Goal: Transaction & Acquisition: Purchase product/service

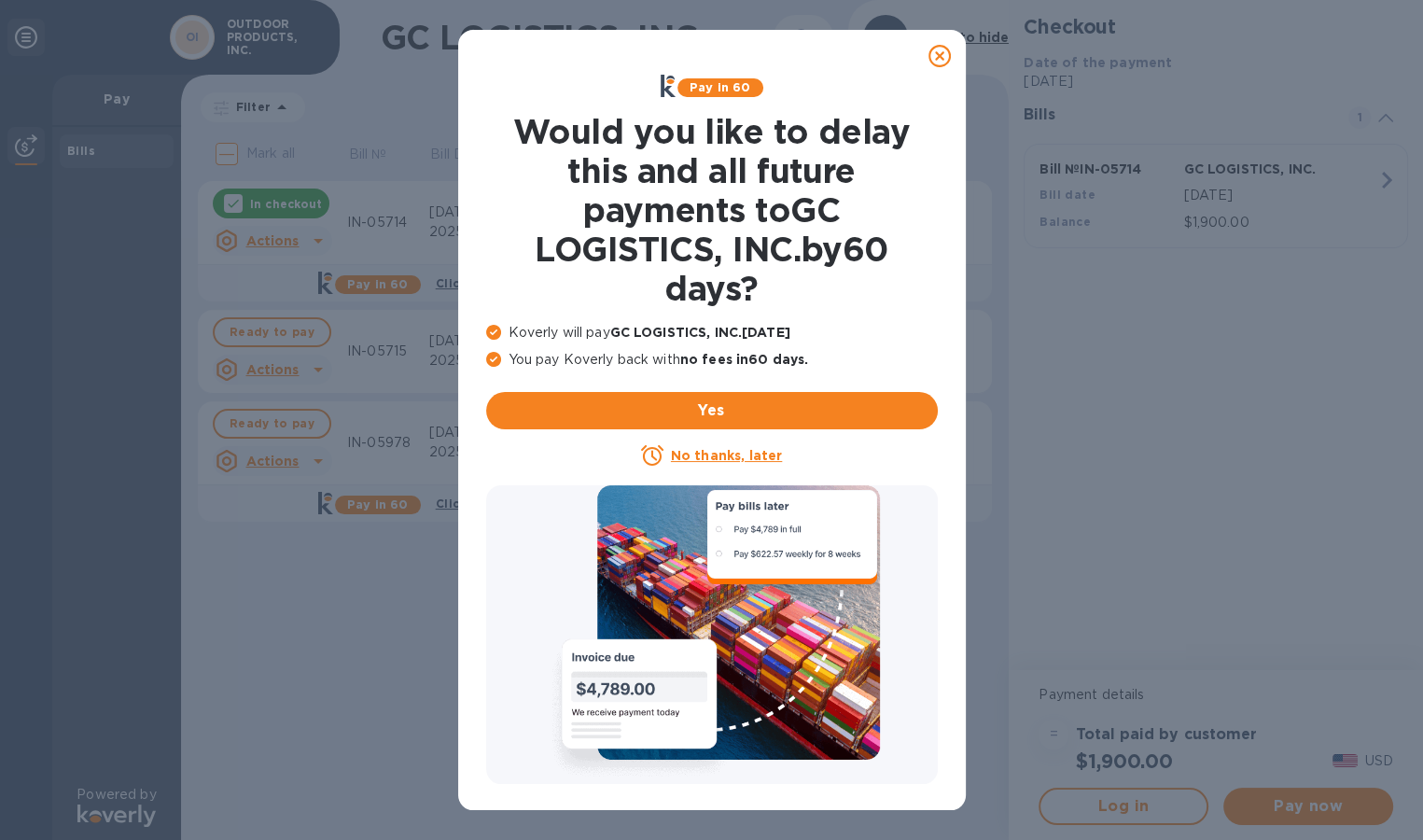
click at [940, 59] on icon at bounding box center [939, 55] width 22 height 22
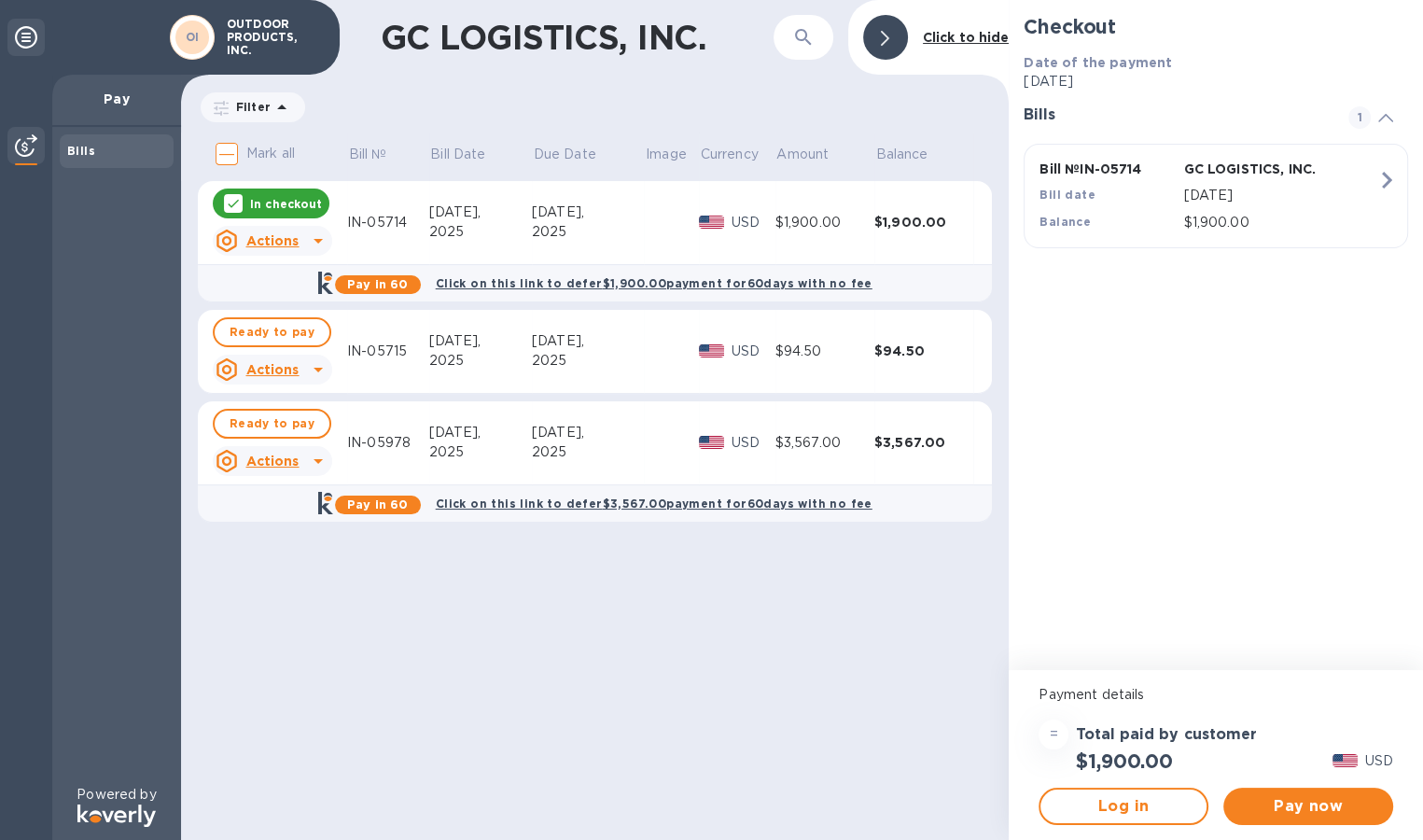
click at [238, 197] on icon at bounding box center [233, 203] width 15 height 15
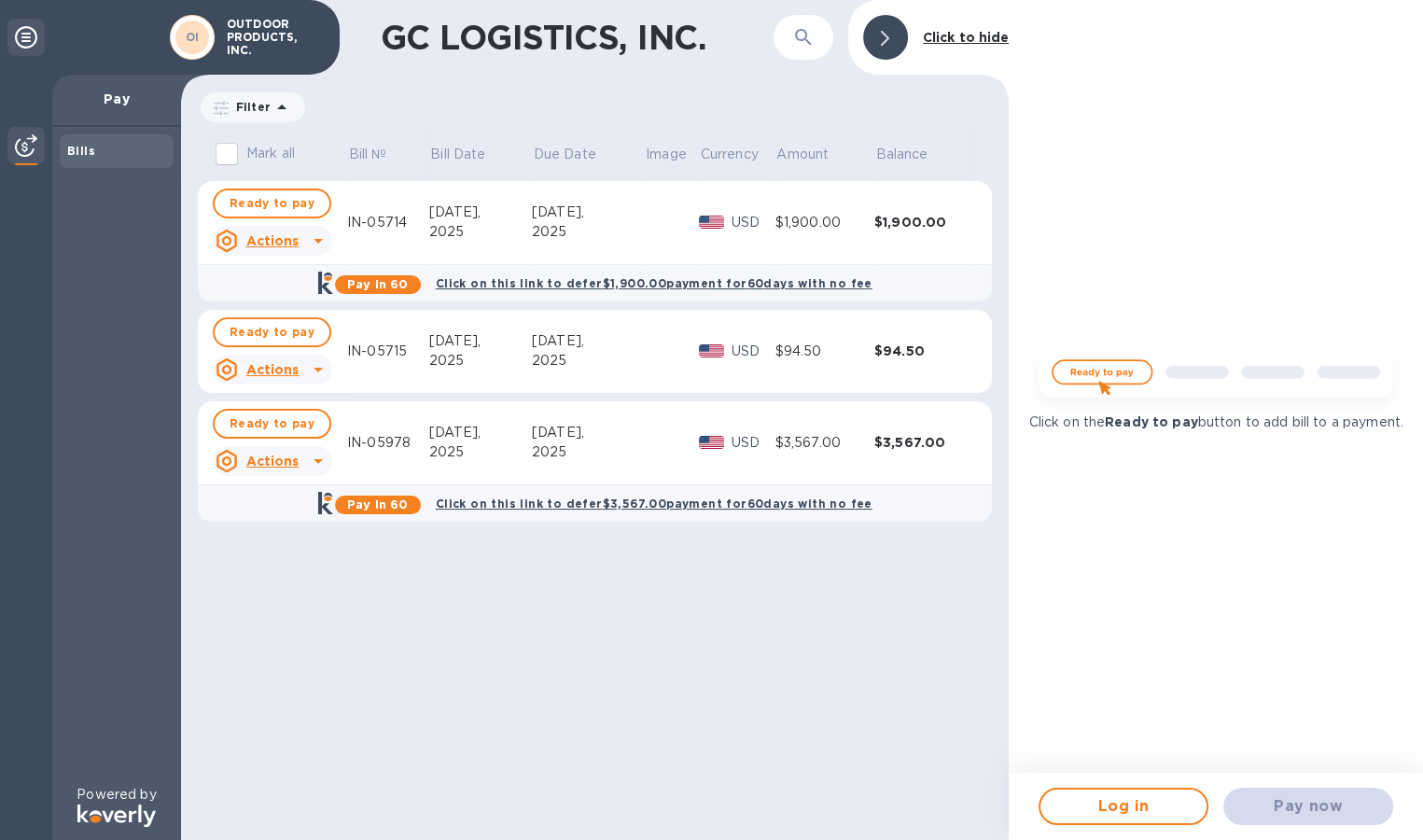
click at [317, 242] on icon at bounding box center [319, 241] width 10 height 5
click at [824, 247] on div at bounding box center [711, 420] width 1423 height 840
click at [275, 423] on span "Ready to pay" at bounding box center [271, 423] width 85 height 22
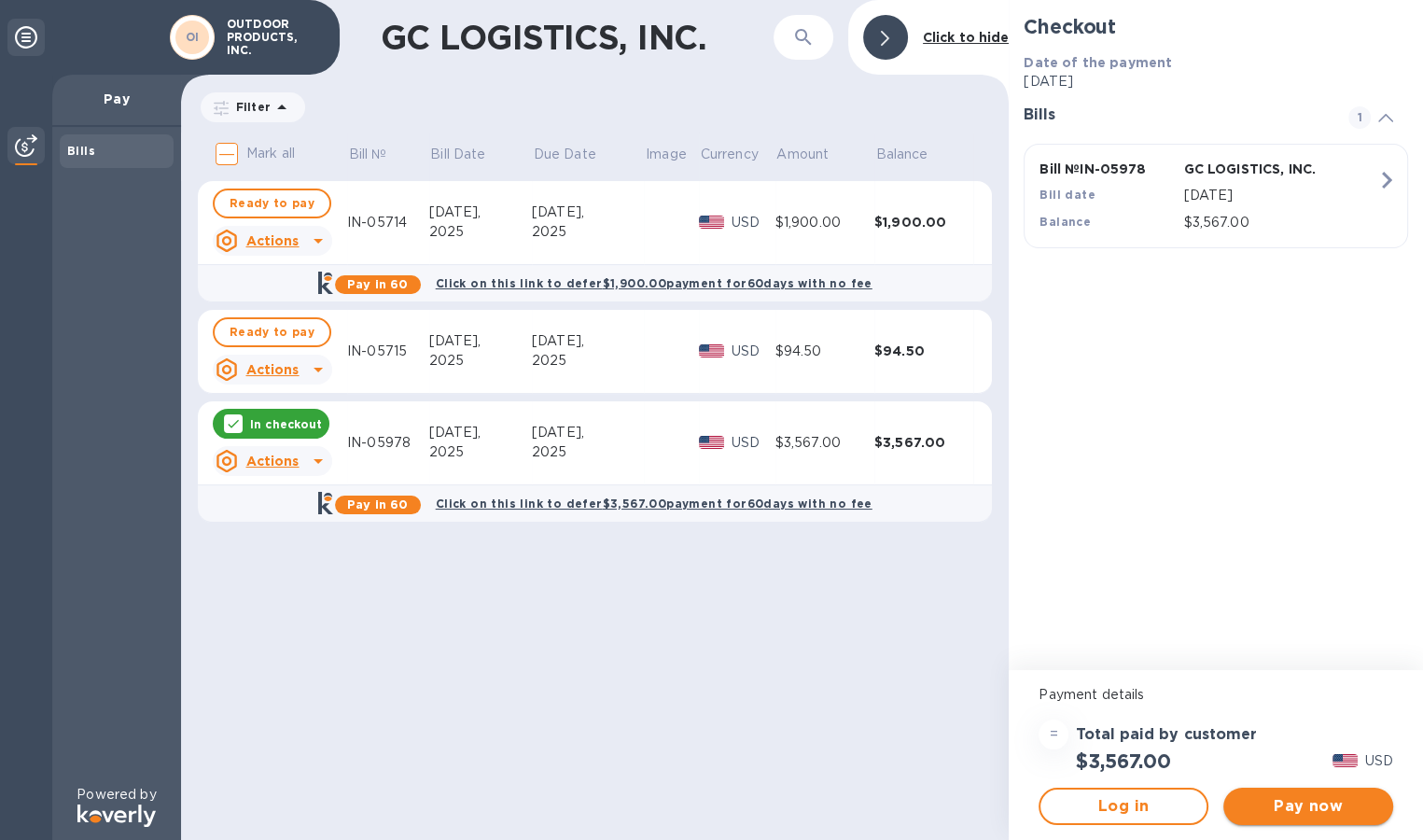
click at [1307, 806] on span "Pay now" at bounding box center [1308, 806] width 140 height 22
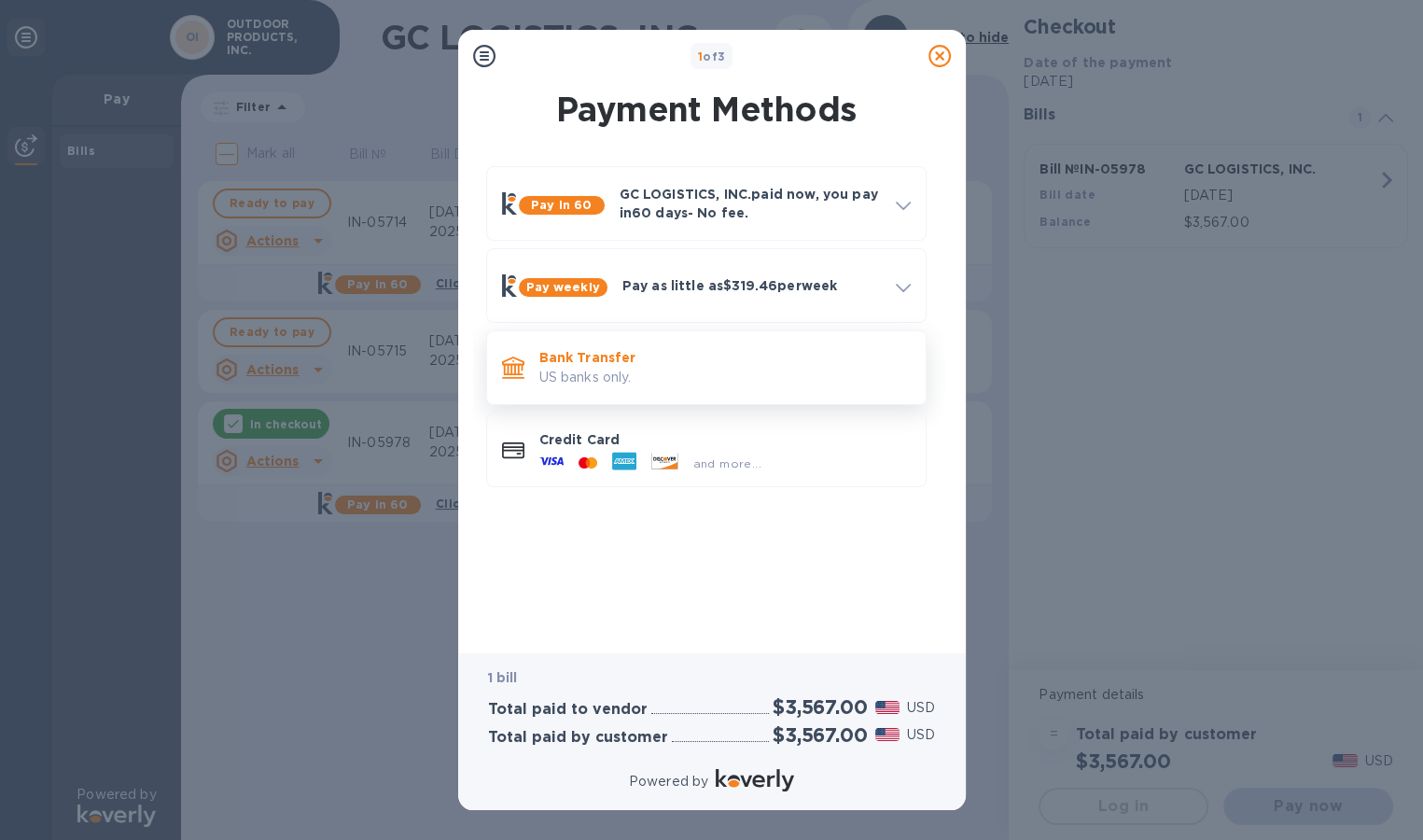
click at [674, 376] on p "US banks only." at bounding box center [725, 378] width 371 height 19
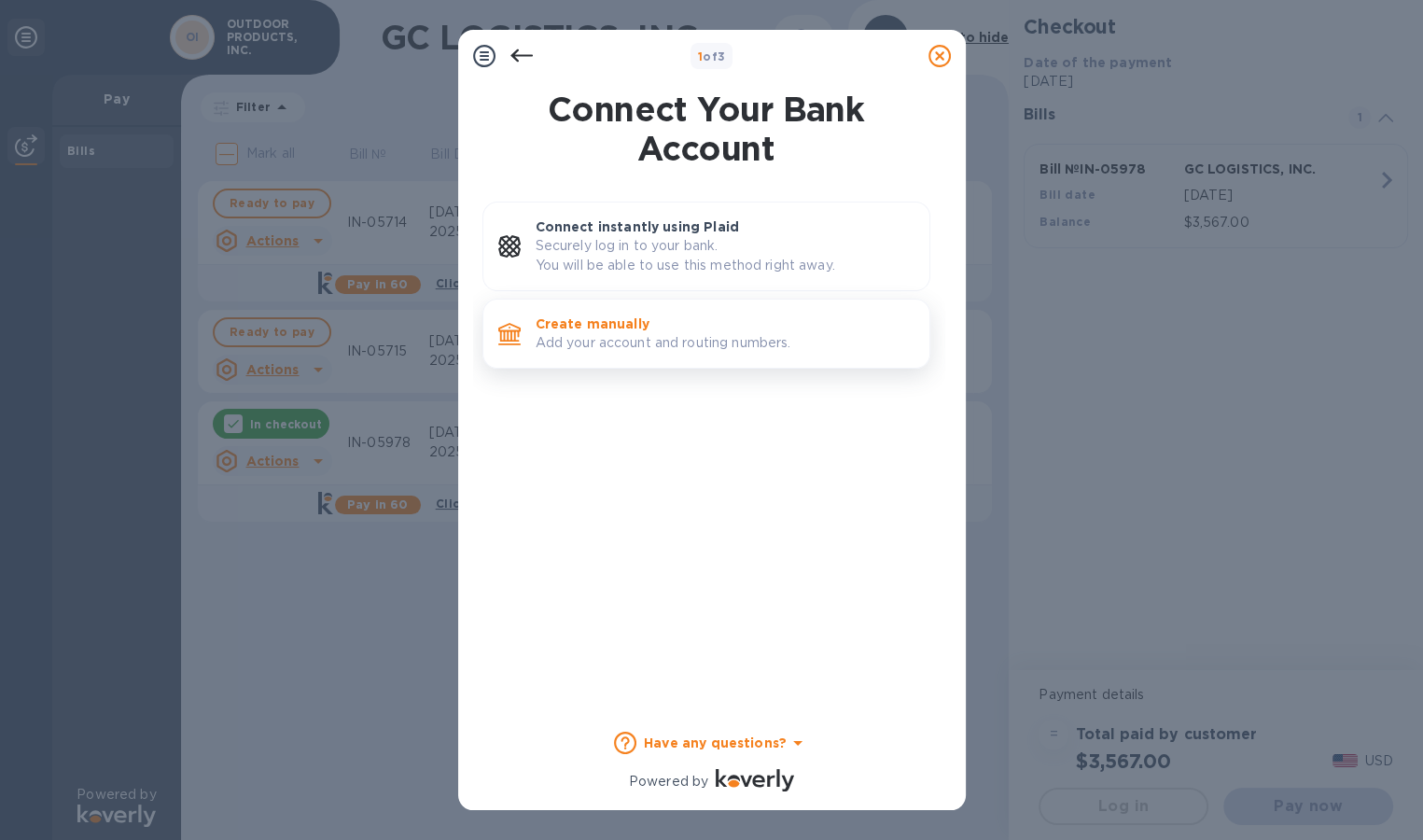
click at [638, 335] on p "Add your account and routing numbers." at bounding box center [726, 343] width 379 height 19
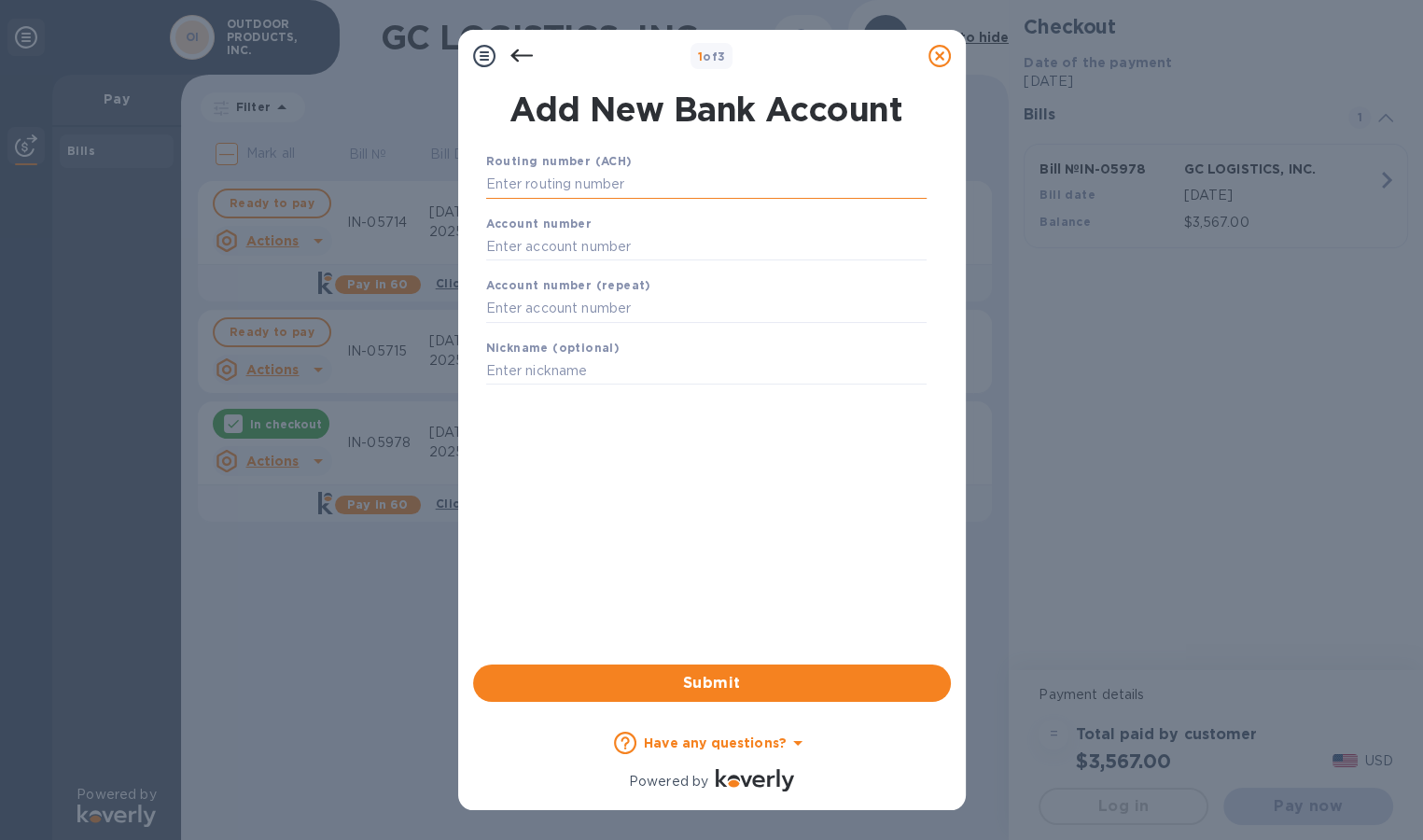
click at [633, 185] on input "text" at bounding box center [707, 185] width 441 height 28
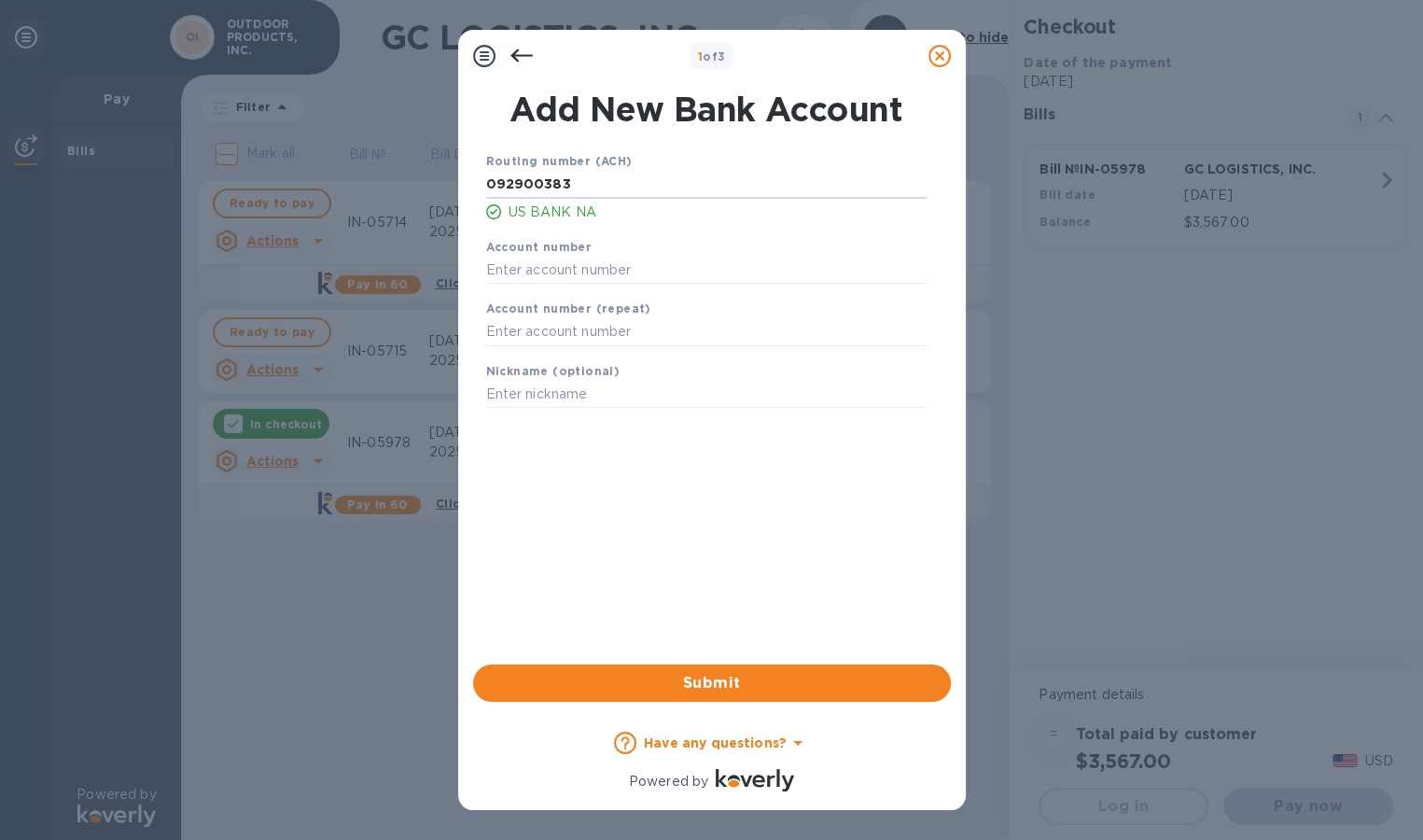
type input "092900383"
type input "150091603137"
click at [703, 689] on span "Submit" at bounding box center [712, 683] width 448 height 22
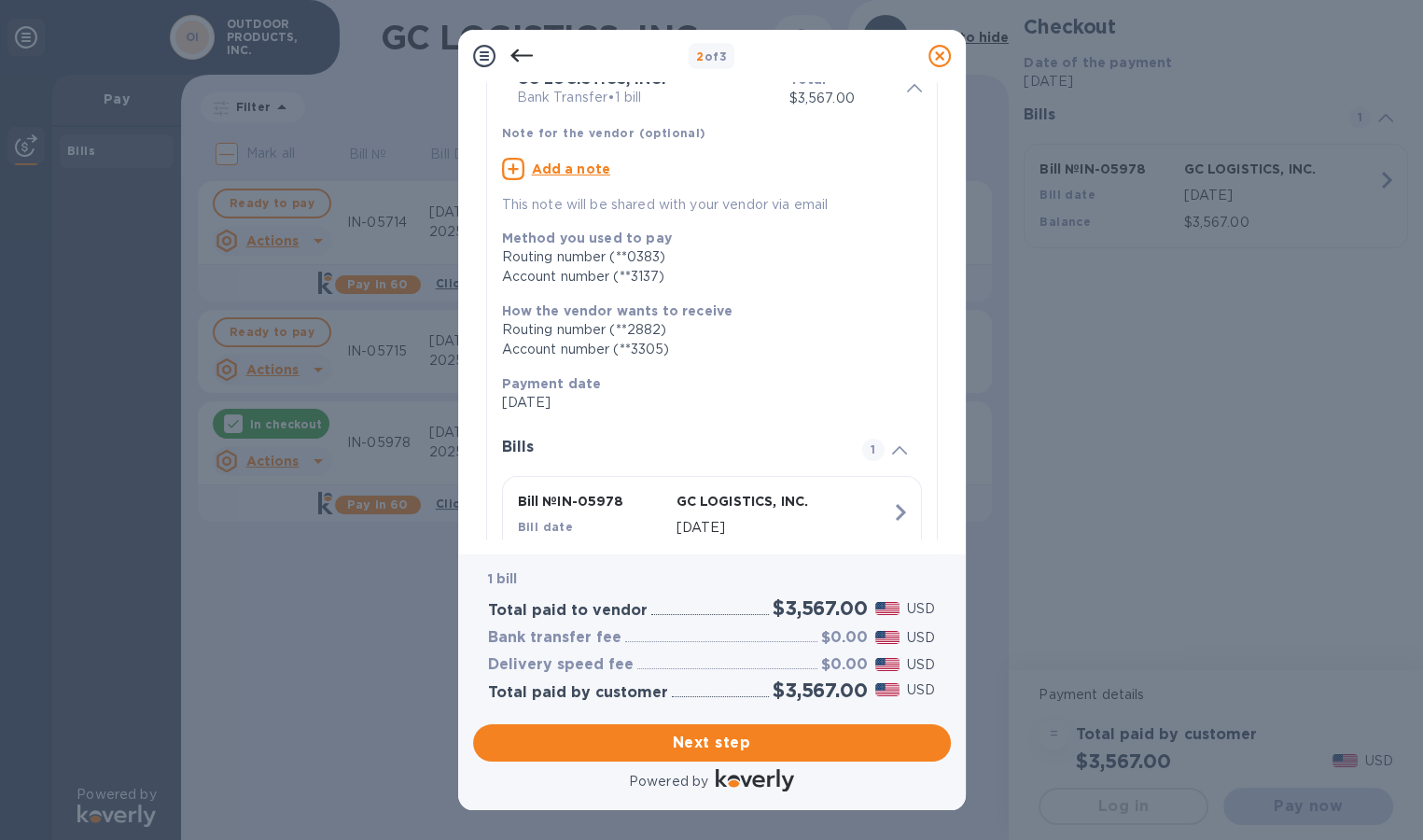
scroll to position [181, 0]
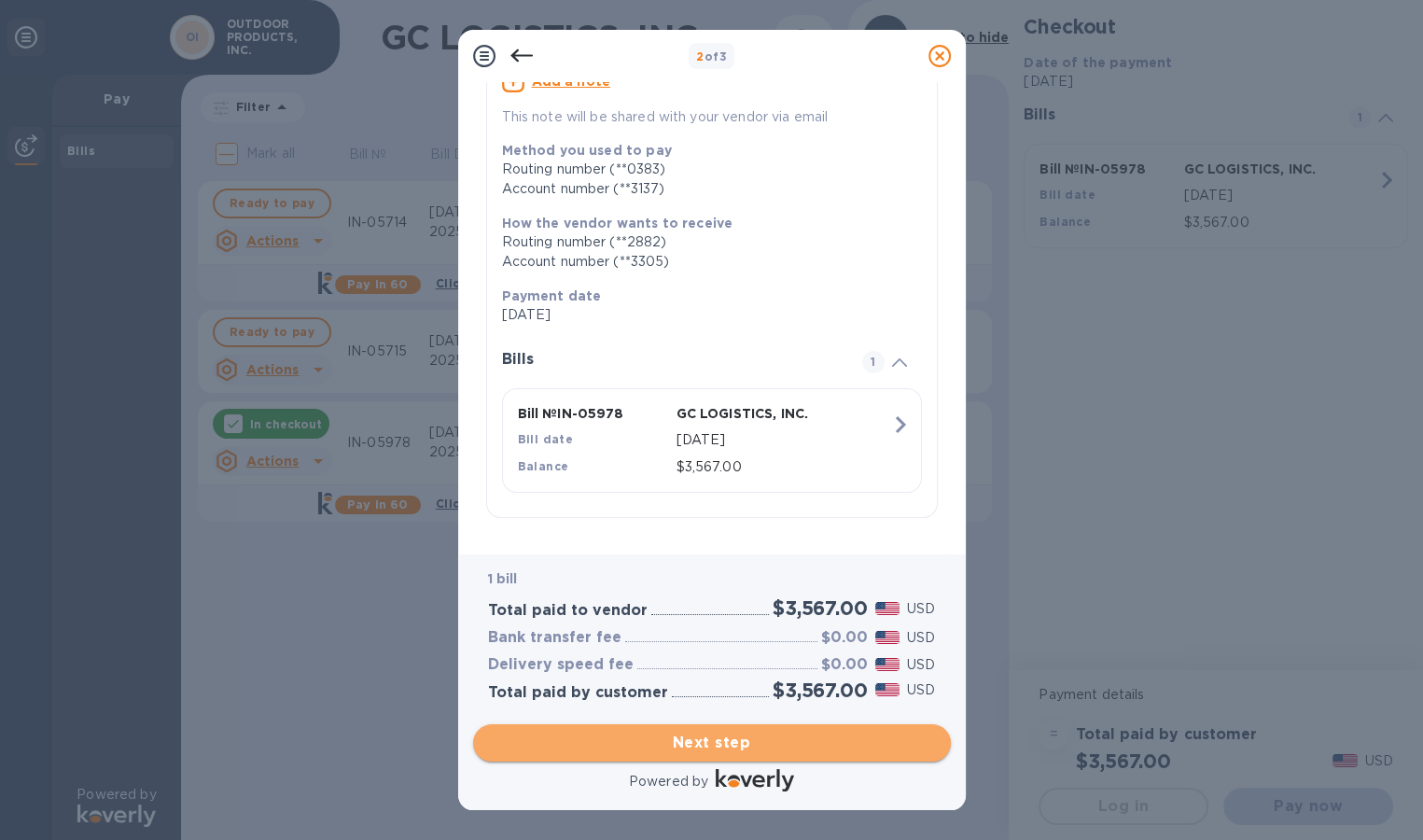
click at [712, 744] on span "Next step" at bounding box center [712, 742] width 448 height 22
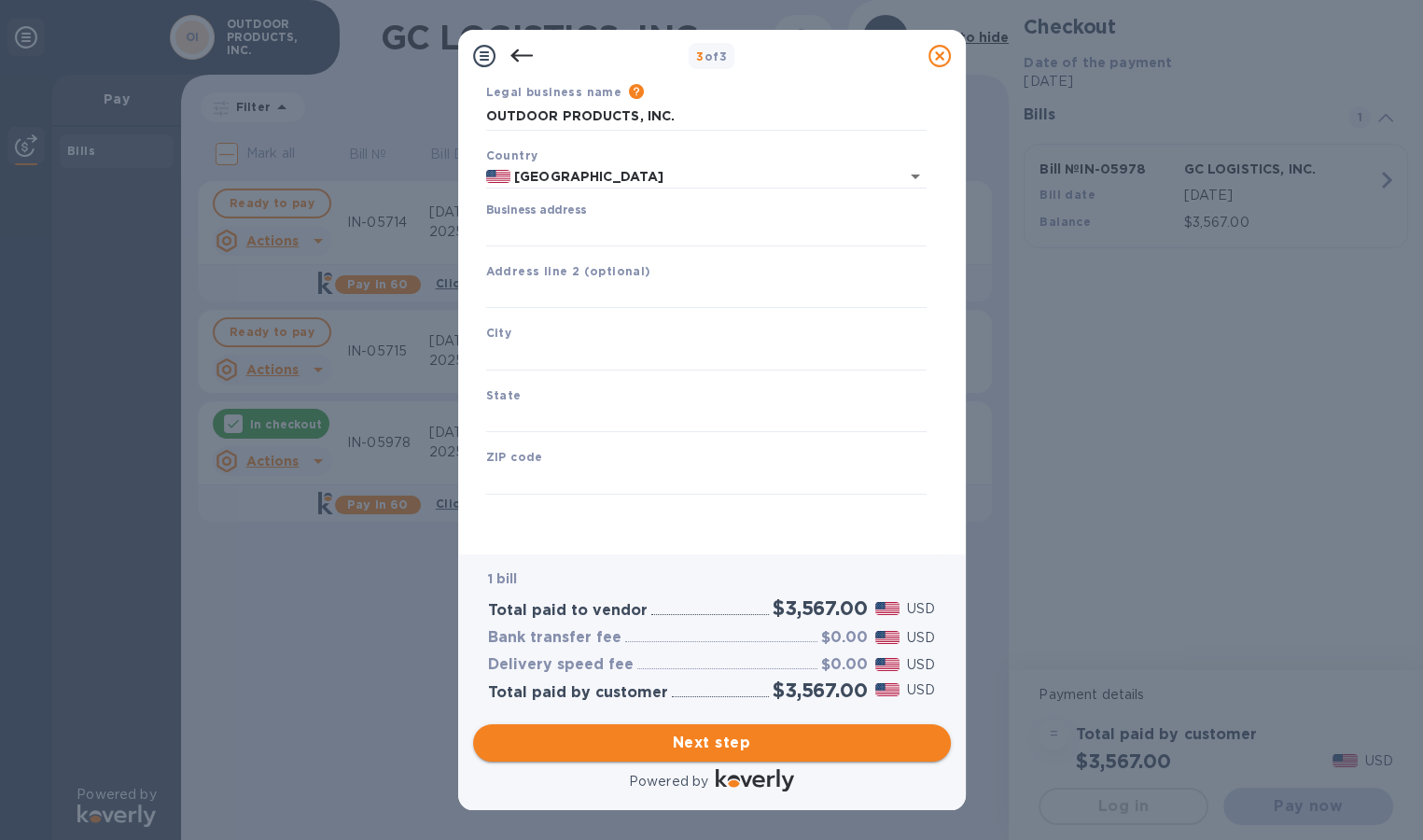
scroll to position [75, 0]
click at [680, 228] on input "Business address" at bounding box center [707, 232] width 441 height 28
type input "[STREET_ADDRESS]"
click at [647, 353] on input "text" at bounding box center [707, 356] width 441 height 28
type input "Auburn"
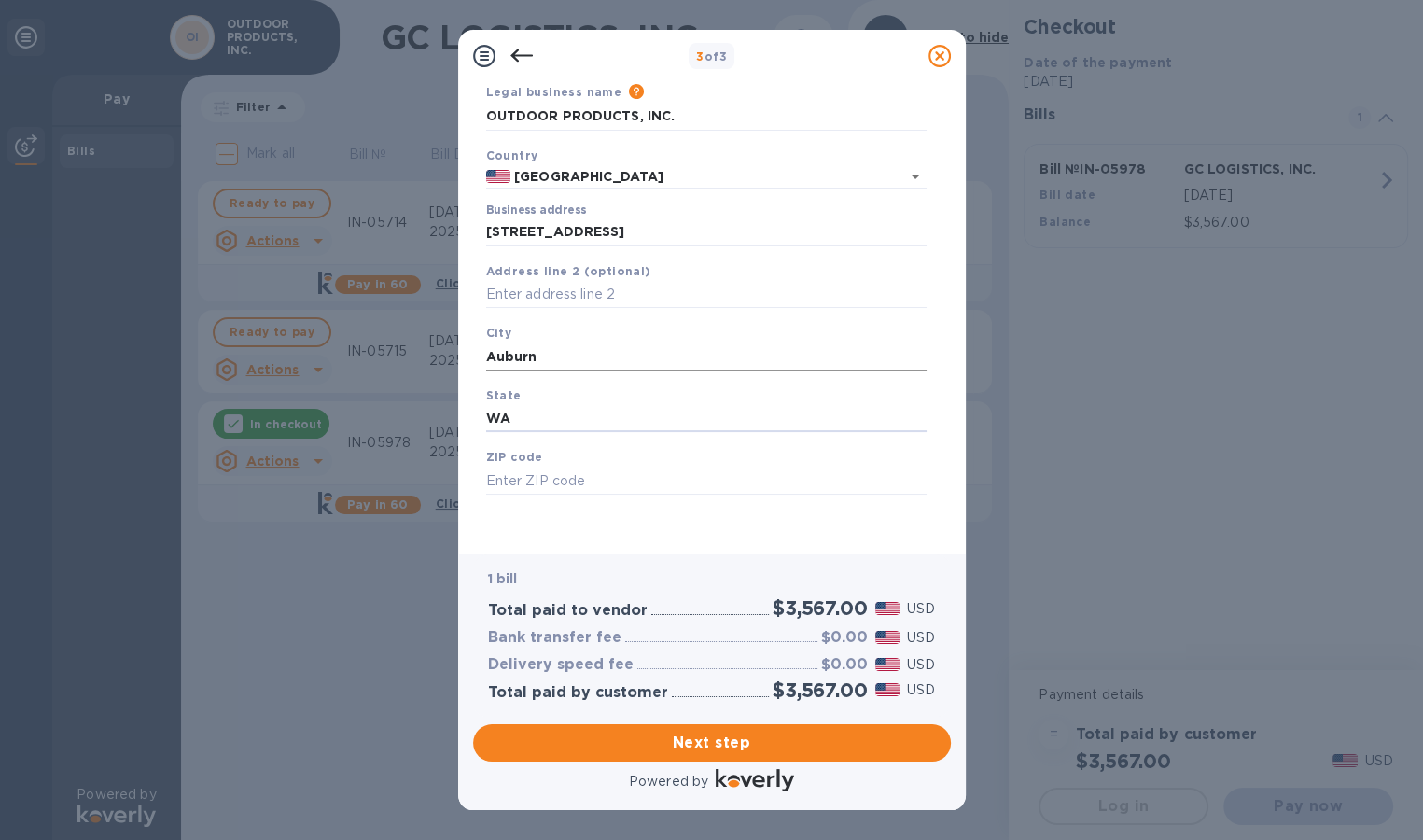
type input "WA"
type input "98001"
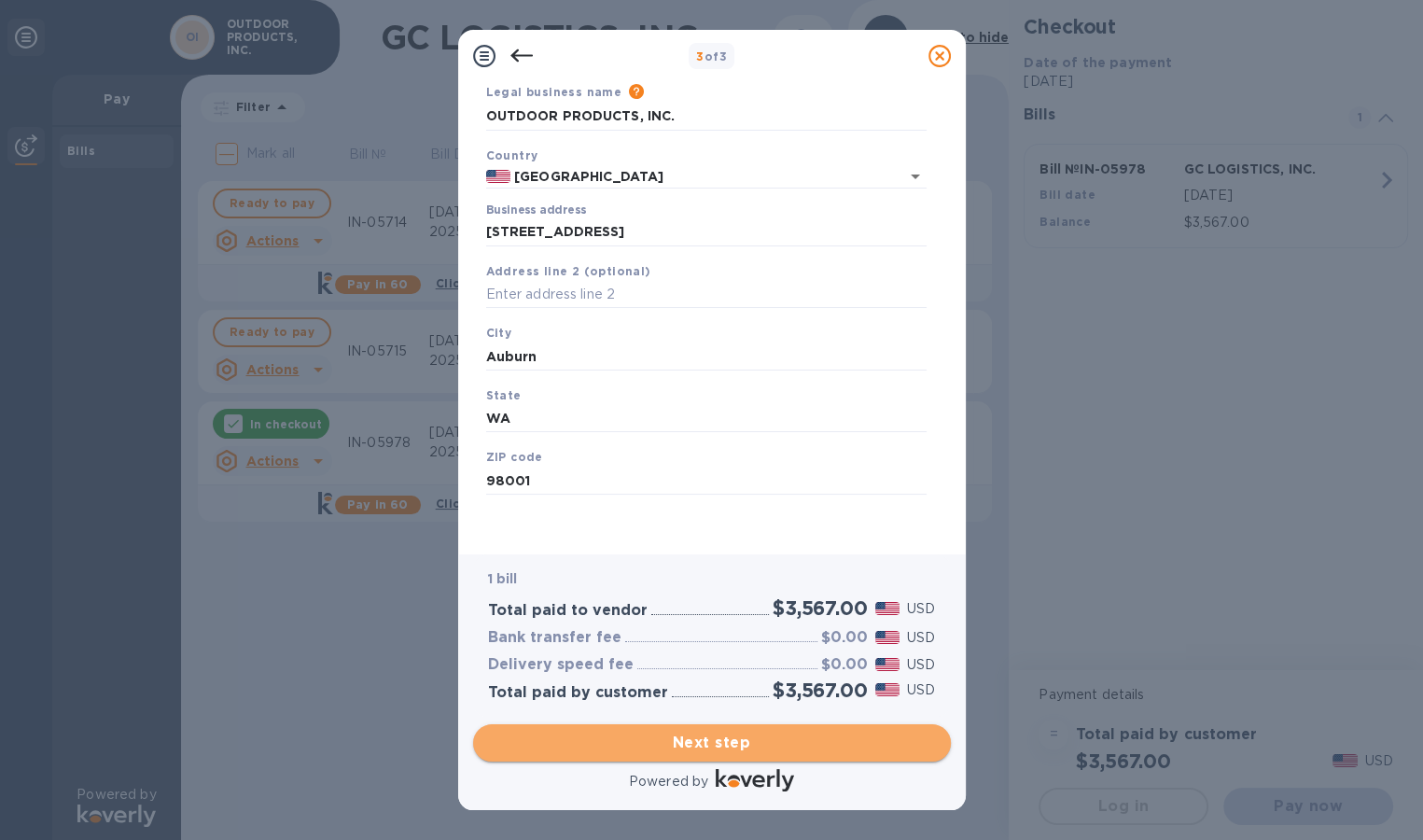
click at [738, 744] on span "Next step" at bounding box center [712, 742] width 448 height 22
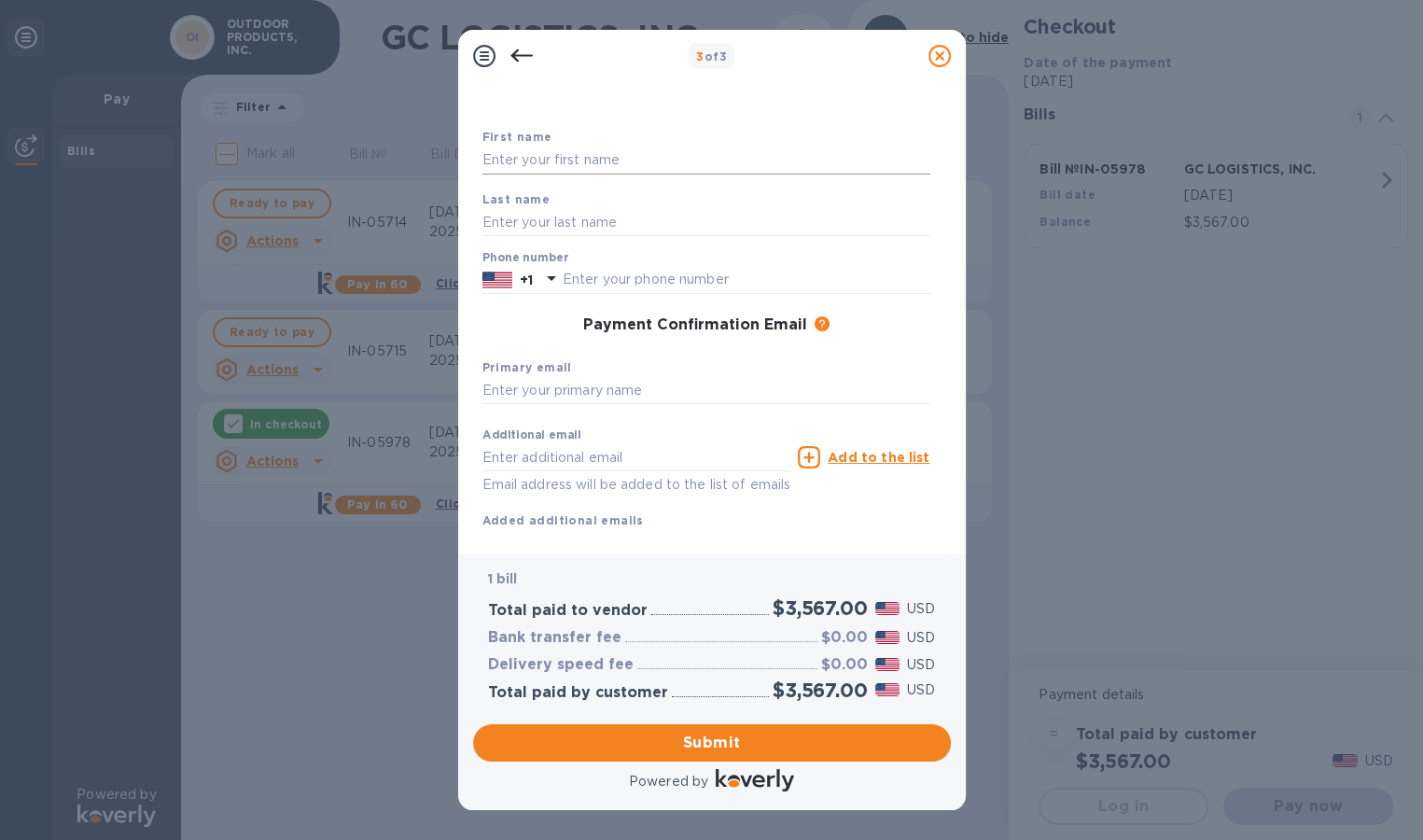
click at [601, 163] on input "text" at bounding box center [706, 160] width 448 height 28
type input "[PERSON_NAME]"
type input "Su"
type input "2069927268"
type input "[EMAIL_ADDRESS][DOMAIN_NAME]"
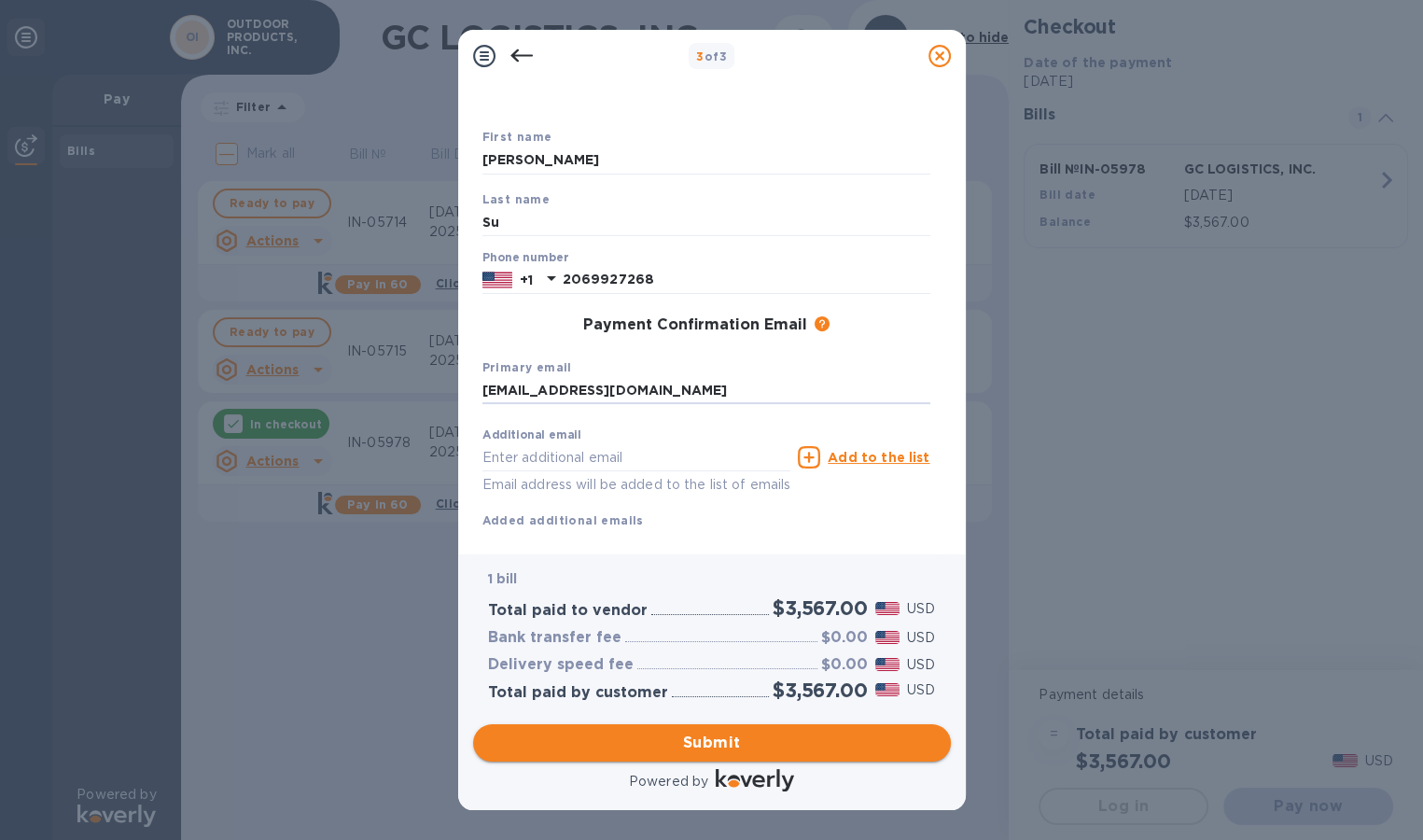
click at [693, 743] on span "Submit" at bounding box center [712, 742] width 448 height 22
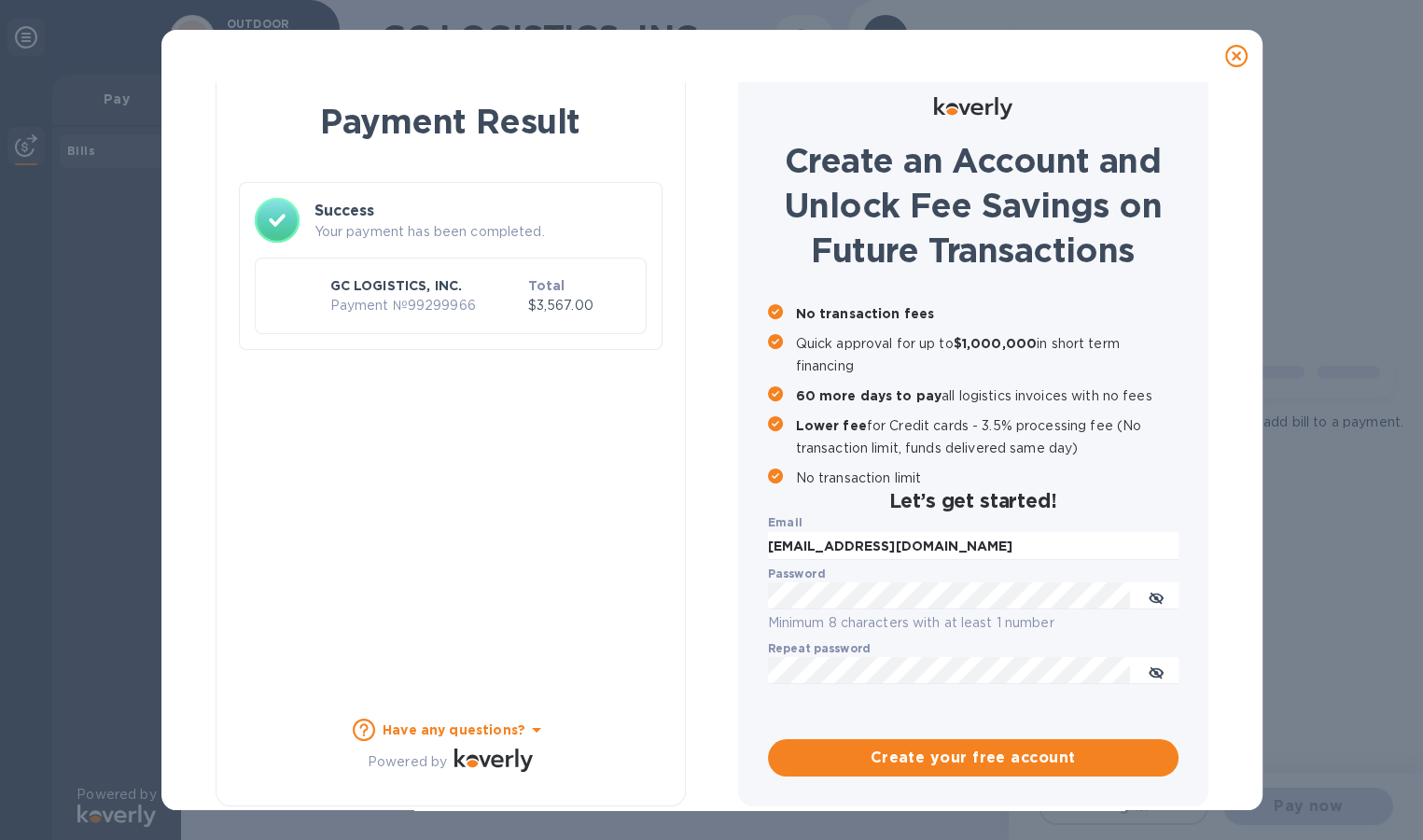
scroll to position [17, 0]
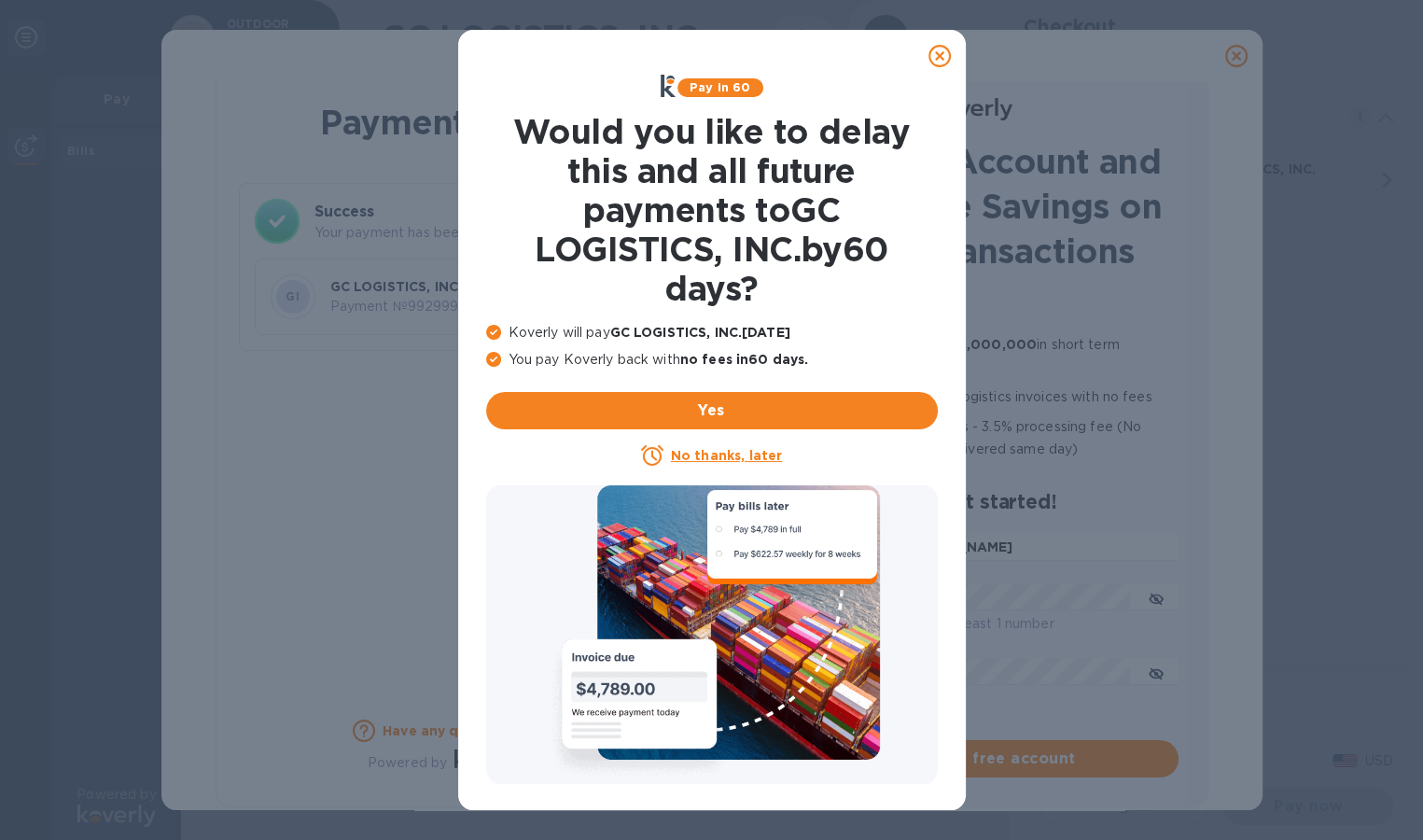
click at [936, 55] on icon at bounding box center [939, 55] width 22 height 22
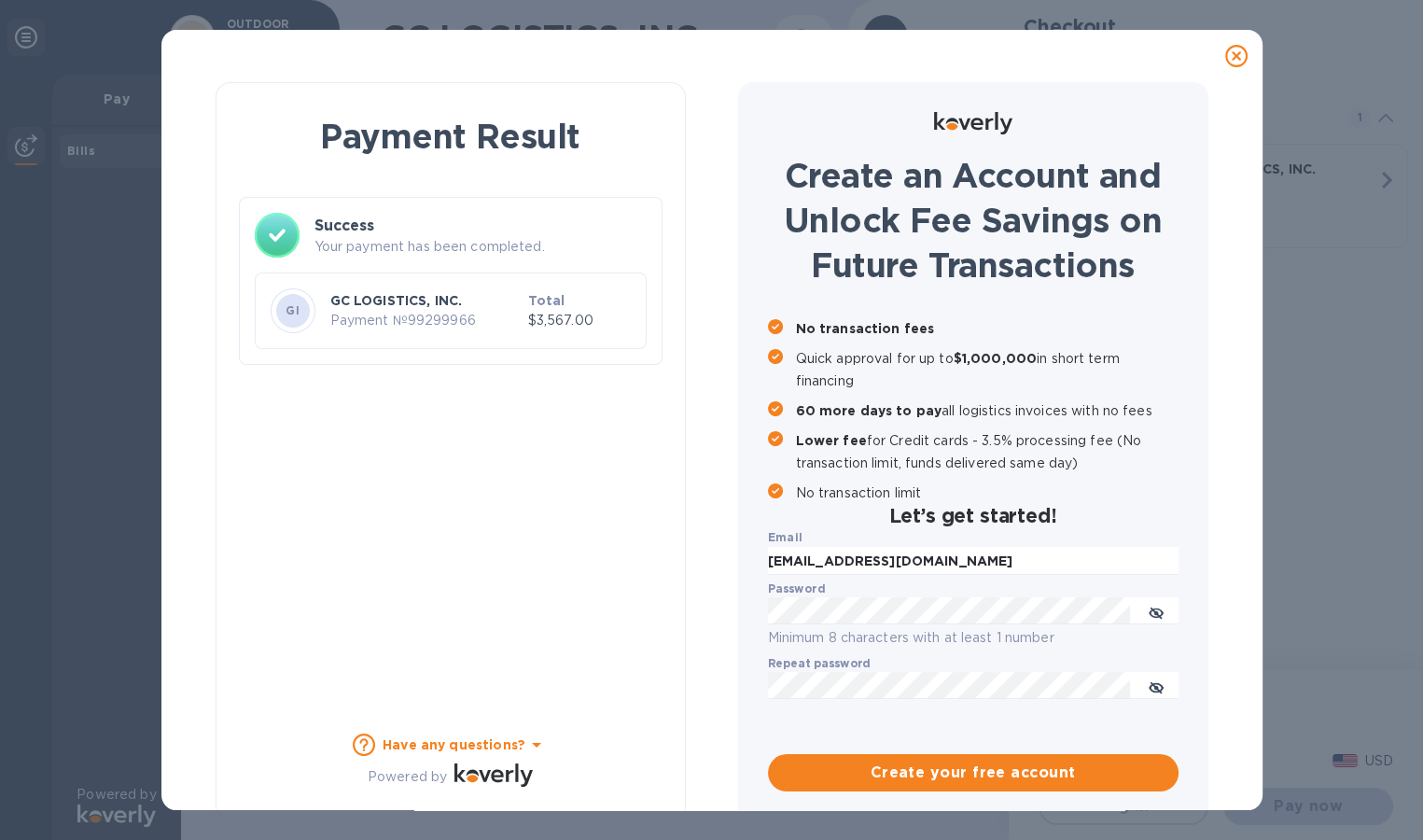
scroll to position [0, 0]
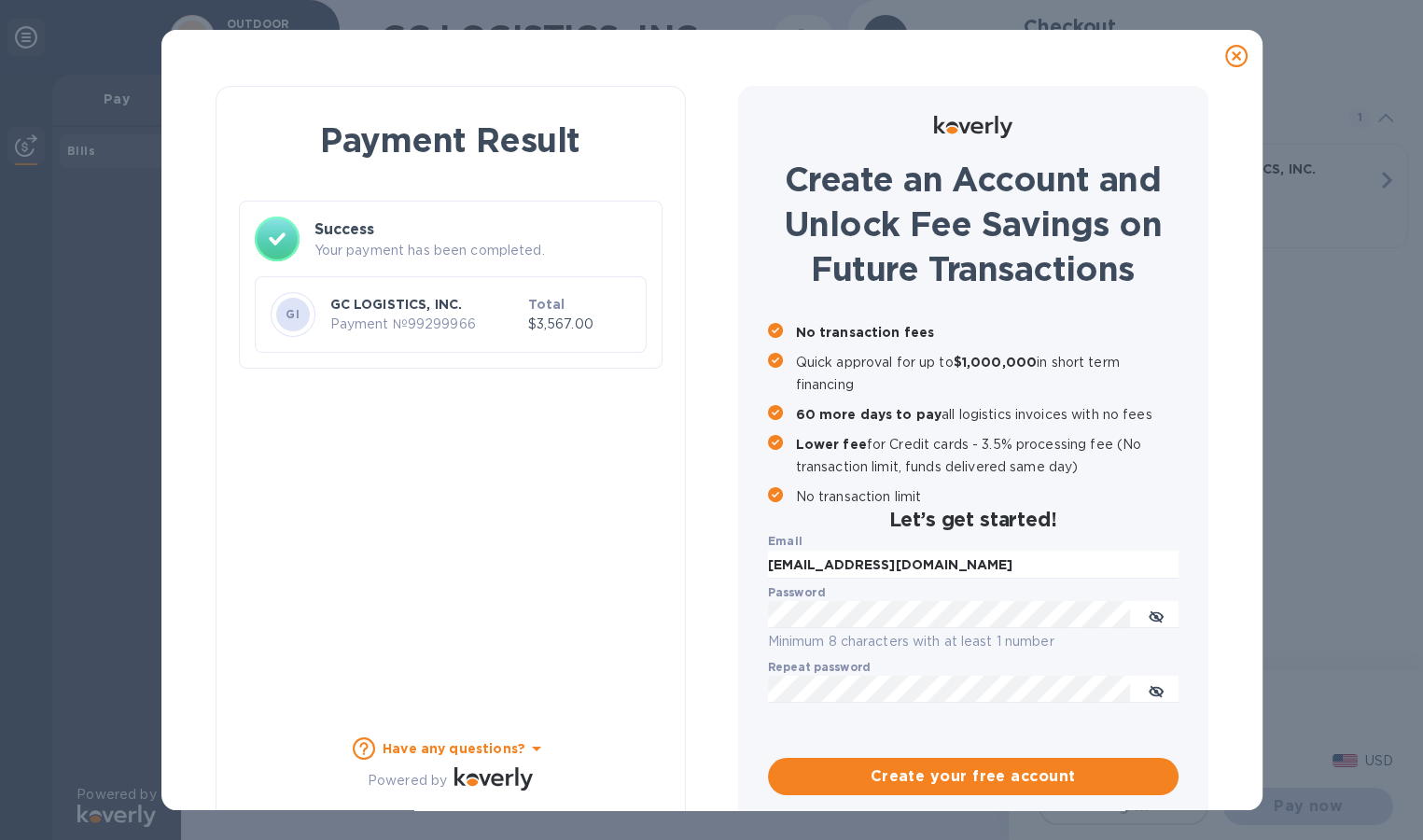
click at [1238, 55] on icon at bounding box center [1237, 55] width 22 height 22
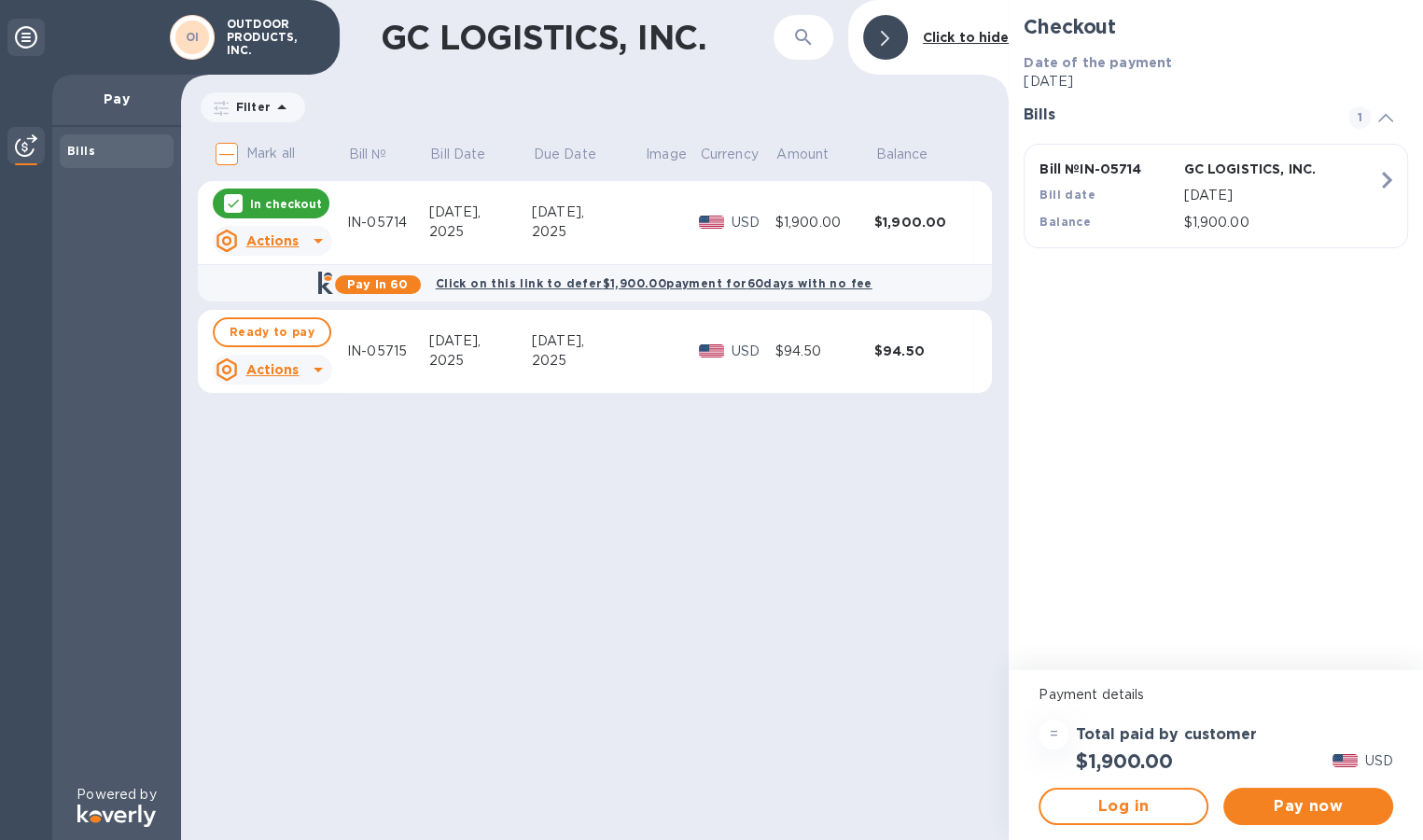
click at [235, 202] on icon at bounding box center [233, 204] width 12 height 9
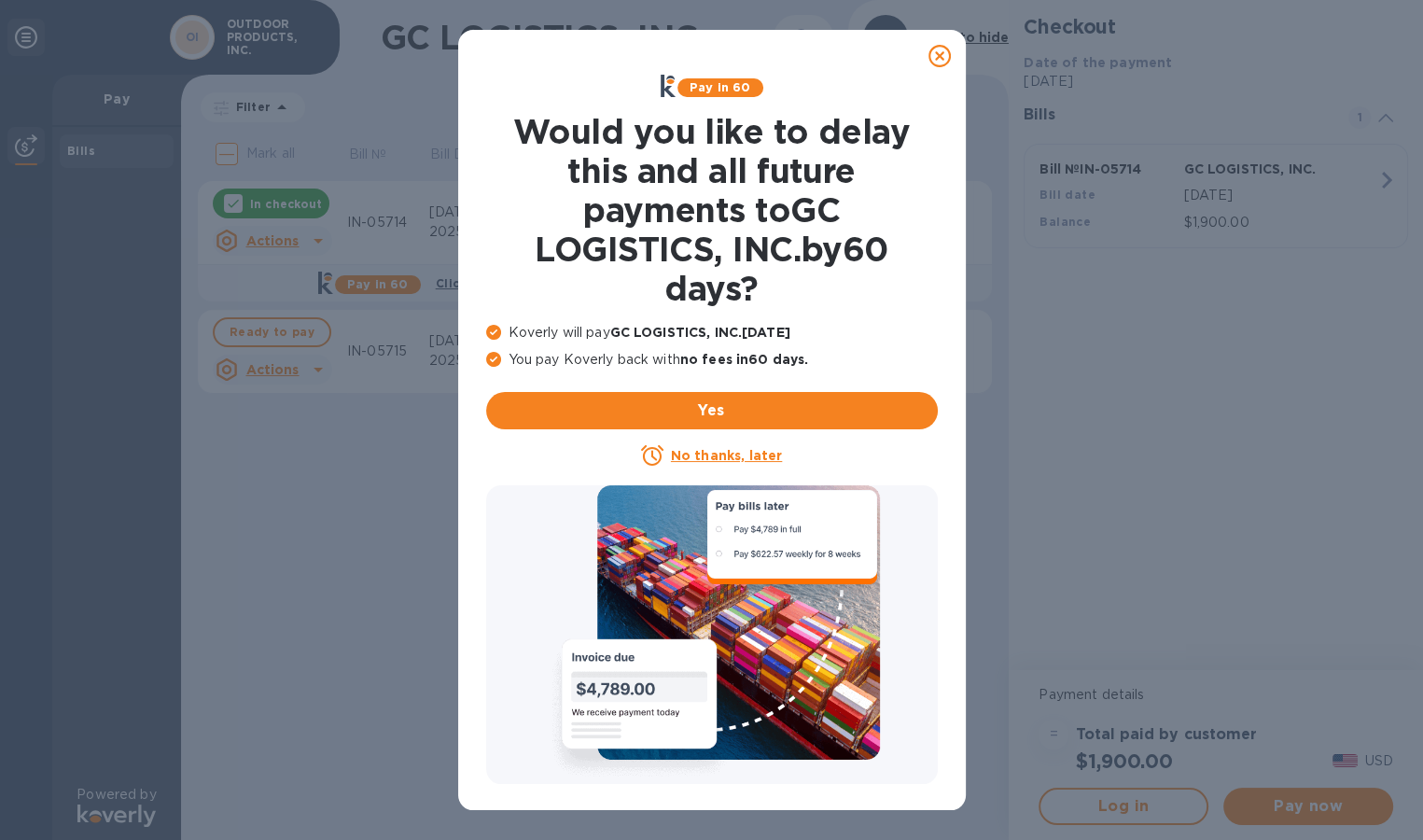
click at [942, 55] on icon at bounding box center [939, 55] width 22 height 22
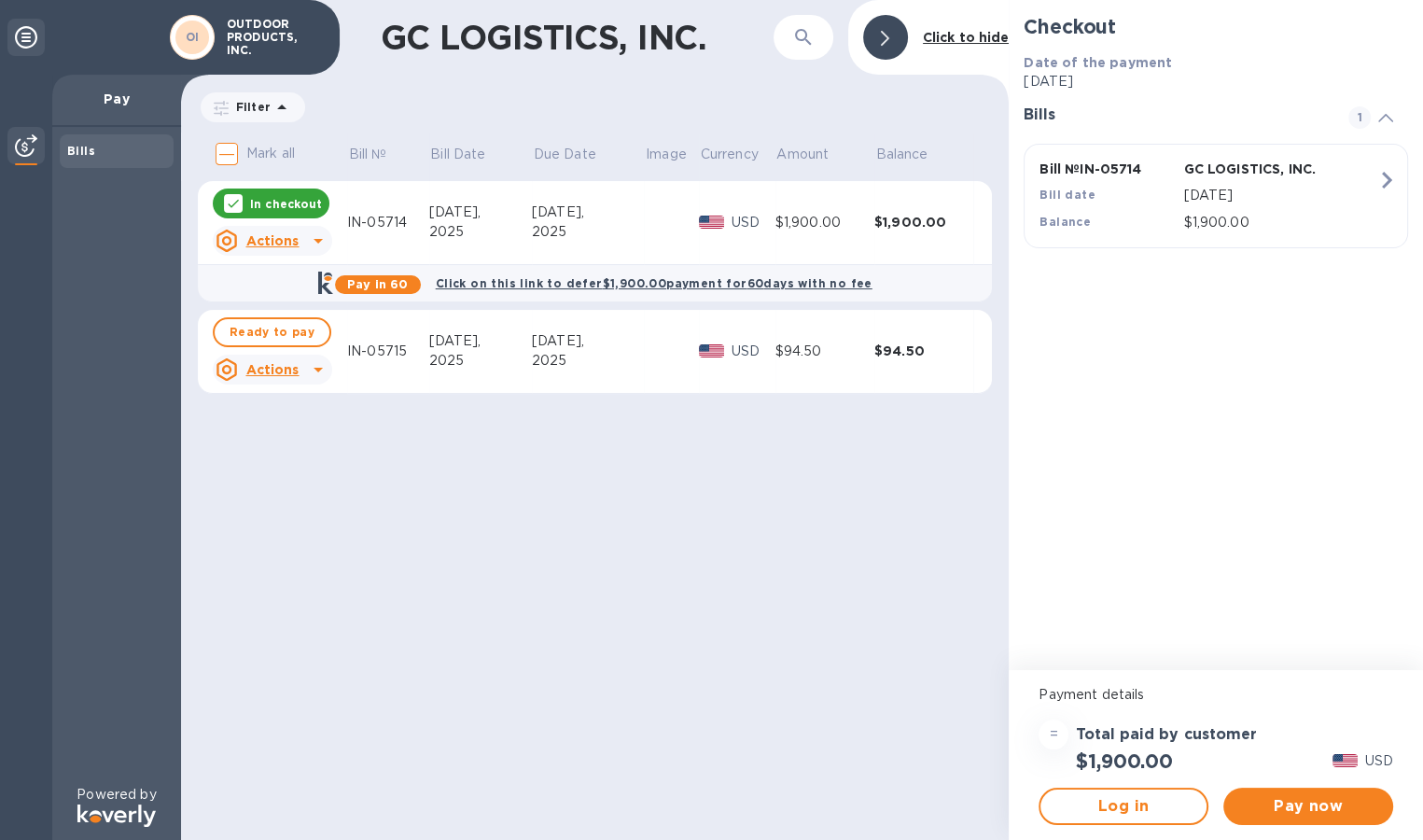
click at [234, 202] on icon at bounding box center [233, 204] width 12 height 9
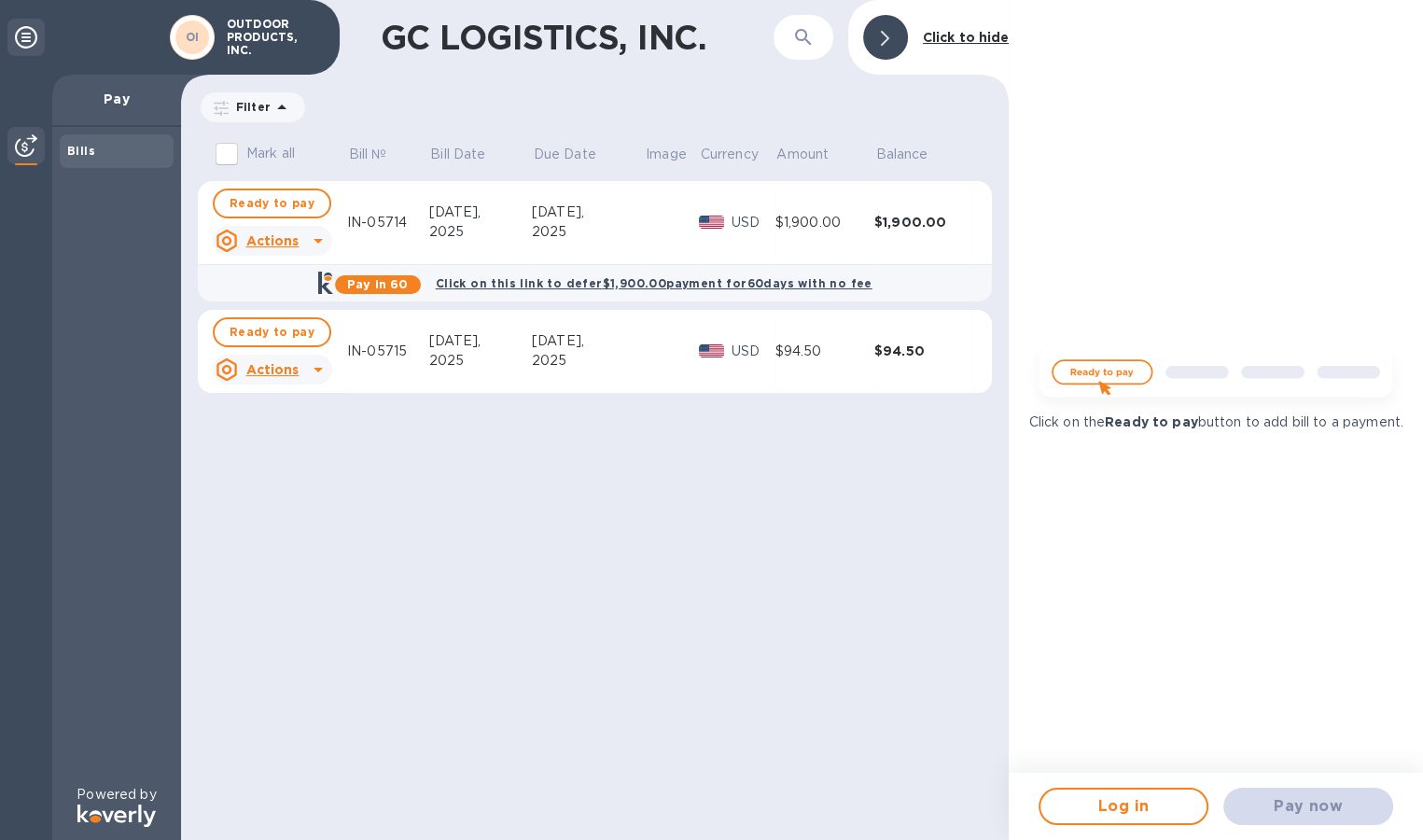
drag, startPoint x: 749, startPoint y: 515, endPoint x: 732, endPoint y: 469, distance: 49.0
click at [747, 511] on div "GC LOGISTICS, INC. ​ Click to hide Filter Amount Mark all Bill № Bill Date Due …" at bounding box center [594, 420] width 828 height 840
click at [1096, 131] on div "Click on the Ready to pay button to add bill to a payment." at bounding box center [1216, 386] width 415 height 773
